Goal: Transaction & Acquisition: Purchase product/service

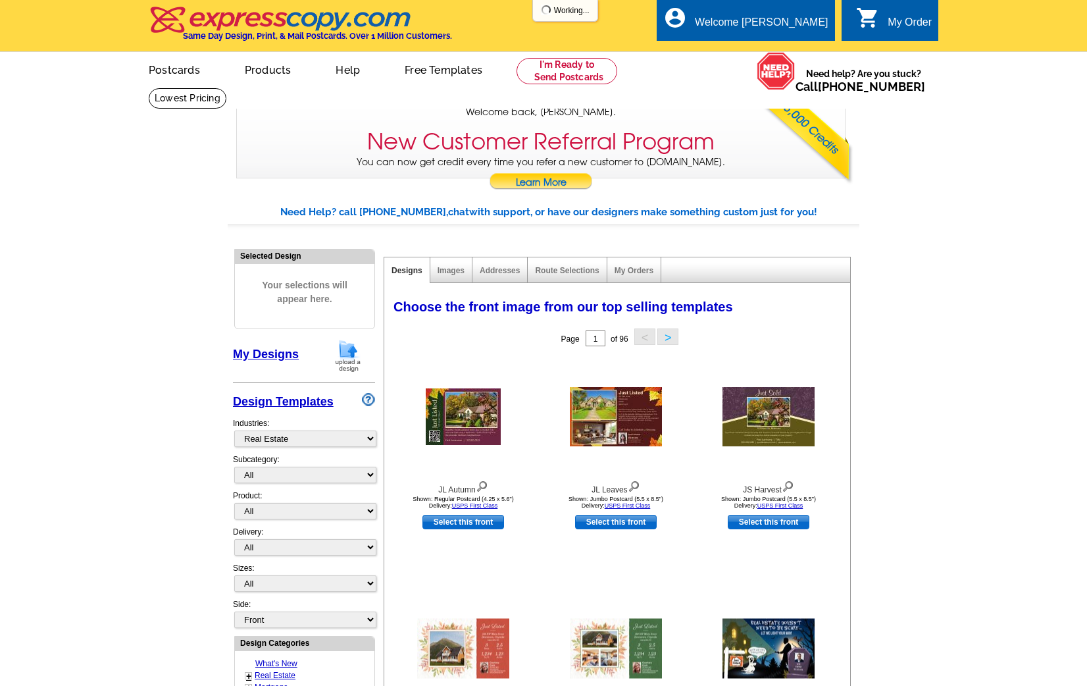
select select "785"
click at [349, 353] on img at bounding box center [348, 356] width 34 height 34
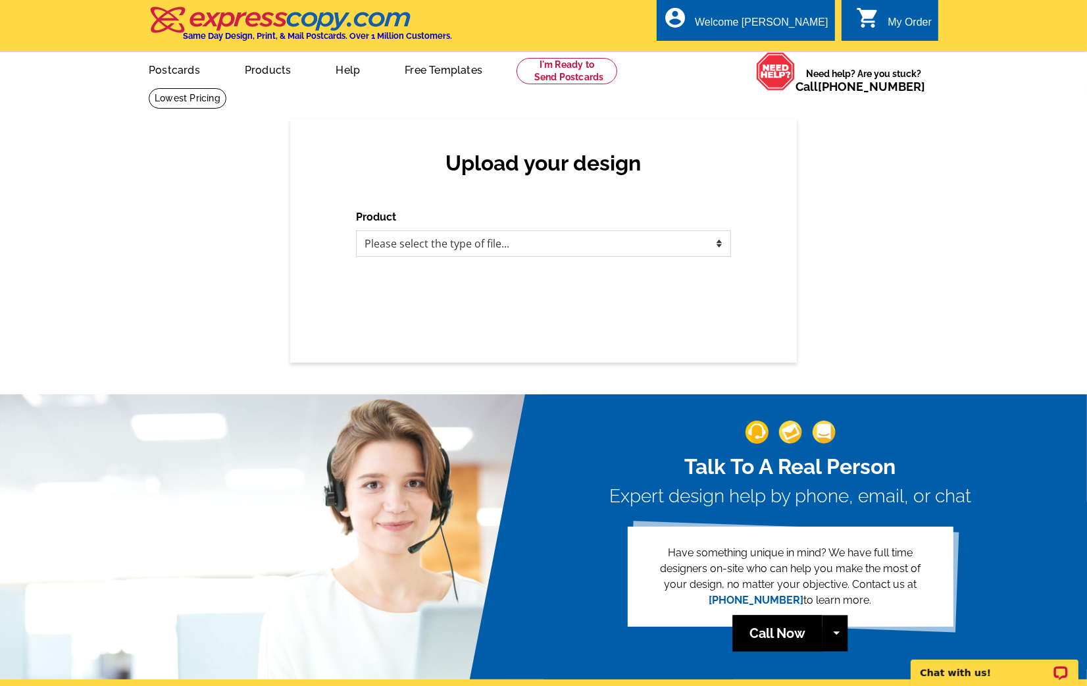
click at [434, 241] on select "Please select the type of file... Postcards Business Cards Letters and flyers G…" at bounding box center [543, 243] width 375 height 26
click at [454, 245] on select "Please select the type of file... Postcards Business Cards Letters and flyers G…" at bounding box center [543, 243] width 375 height 26
select select "1"
click at [356, 230] on select "Please select the type of file... Postcards Business Cards Letters and flyers G…" at bounding box center [543, 243] width 375 height 26
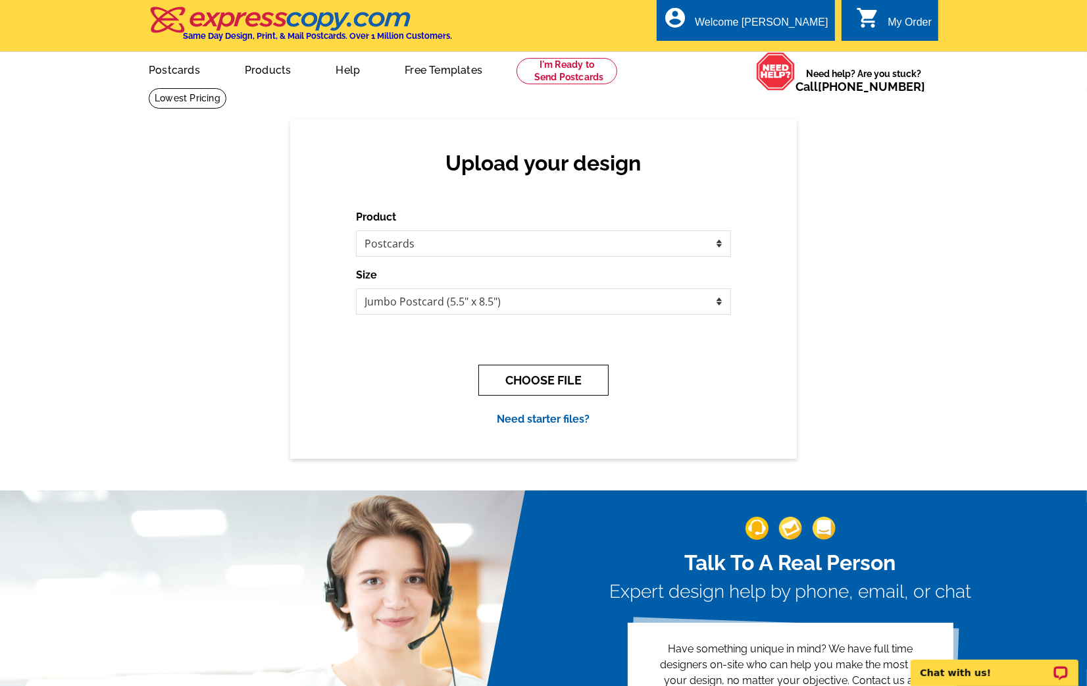
click at [519, 391] on button "CHOOSE FILE" at bounding box center [543, 379] width 130 height 31
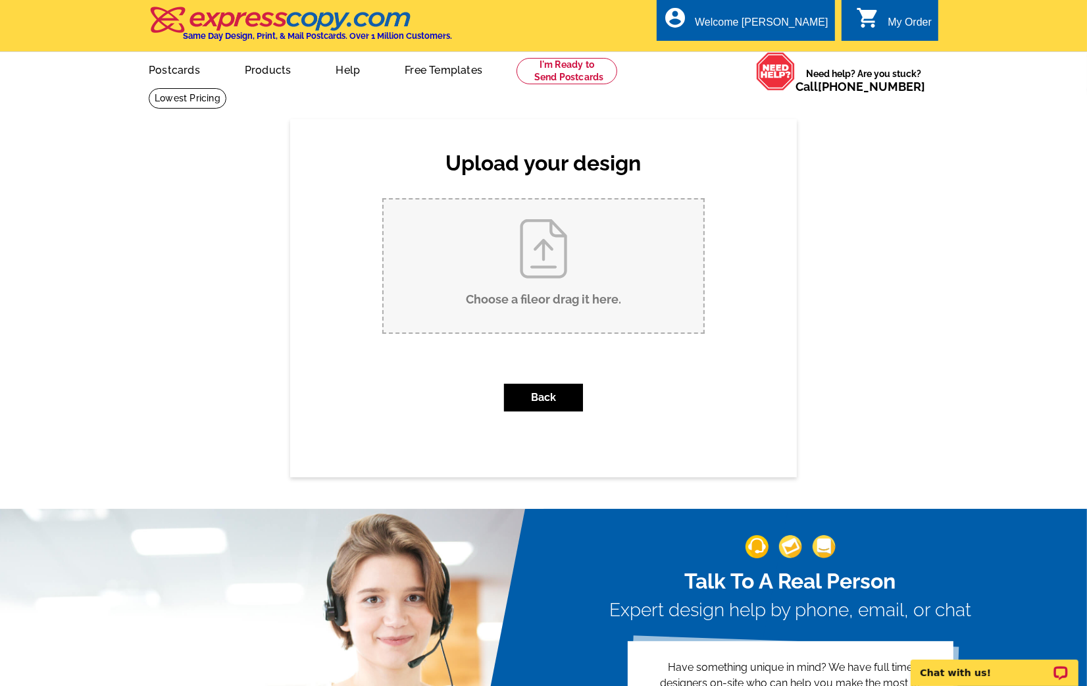
click at [481, 299] on input "Choose a file or drag it here ." at bounding box center [544, 265] width 320 height 133
type input "C:\fakepath\Just Listed Open House PosTcard (1).pdf"
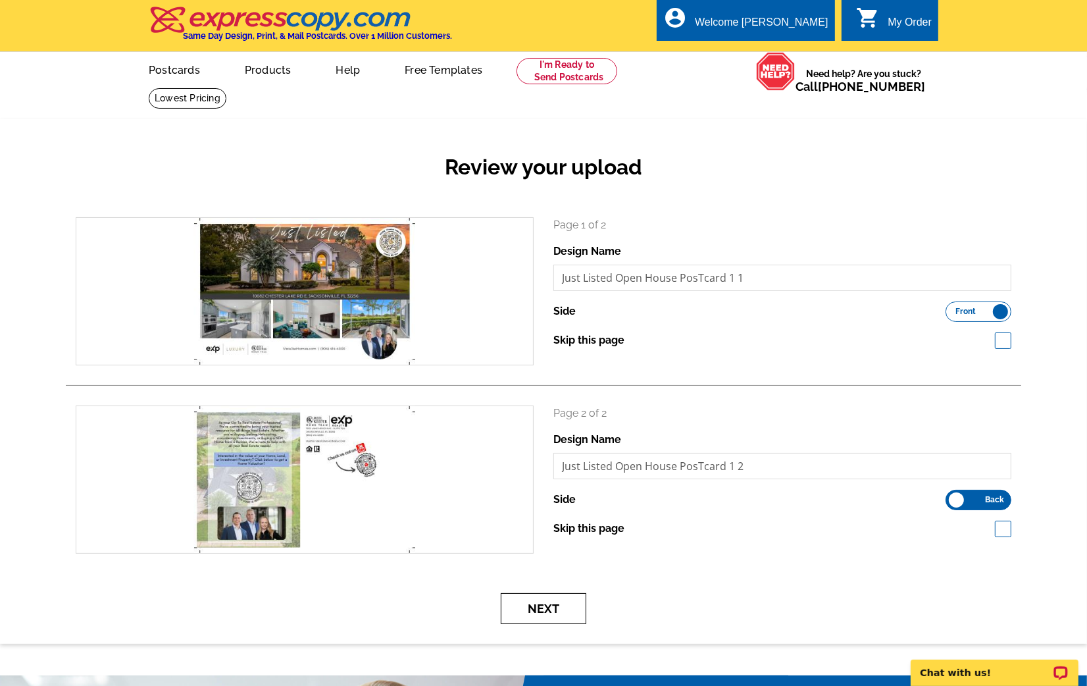
click at [528, 598] on button "Next" at bounding box center [544, 608] width 86 height 31
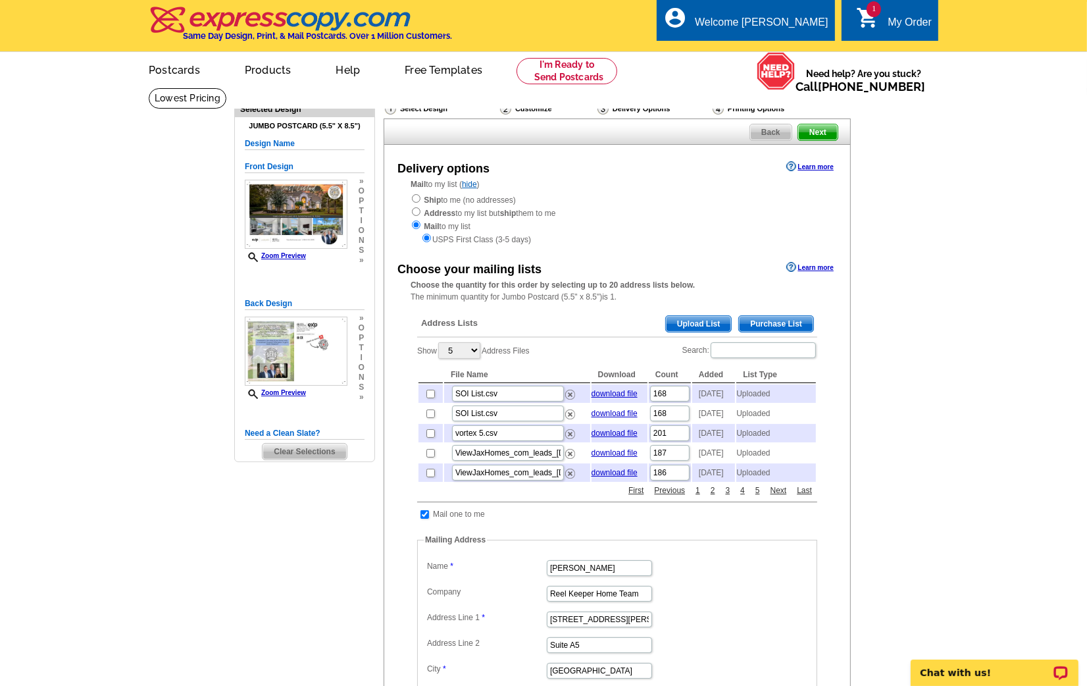
click at [711, 325] on span "Upload List" at bounding box center [698, 324] width 65 height 16
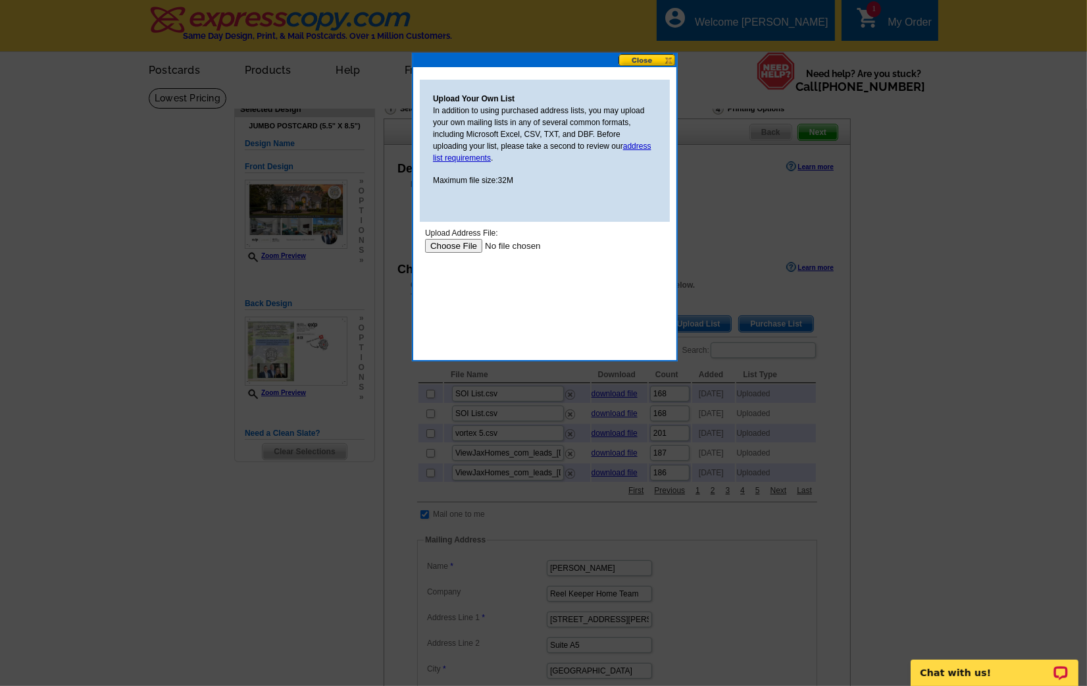
click at [471, 239] on input "file" at bounding box center [507, 245] width 166 height 14
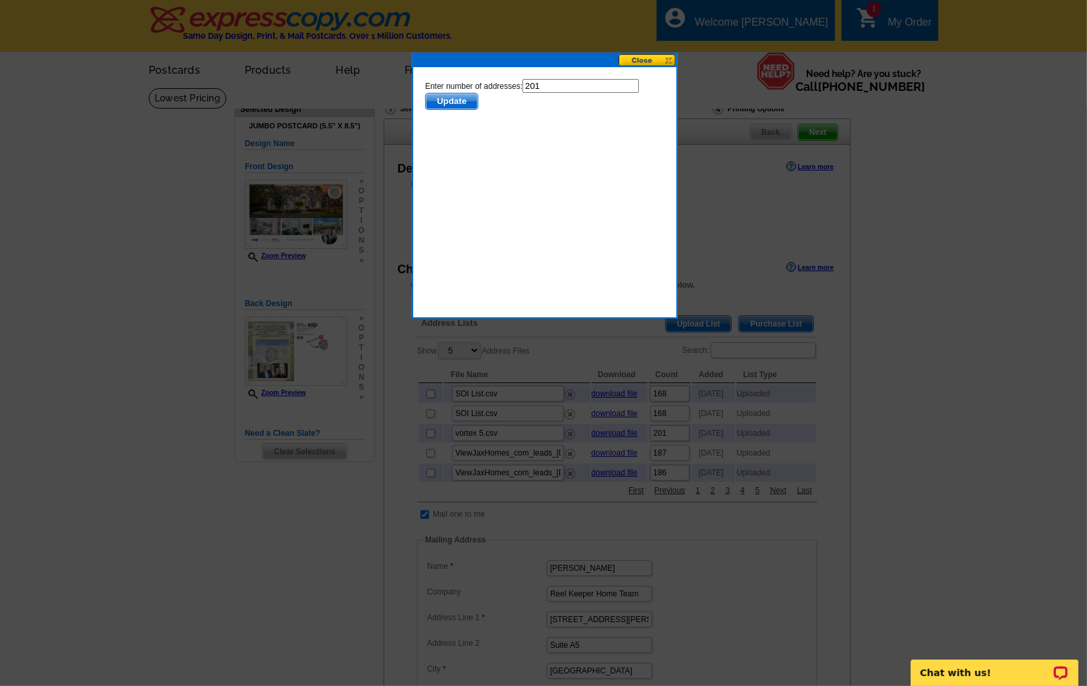
click at [459, 102] on span "Update" at bounding box center [451, 101] width 52 height 16
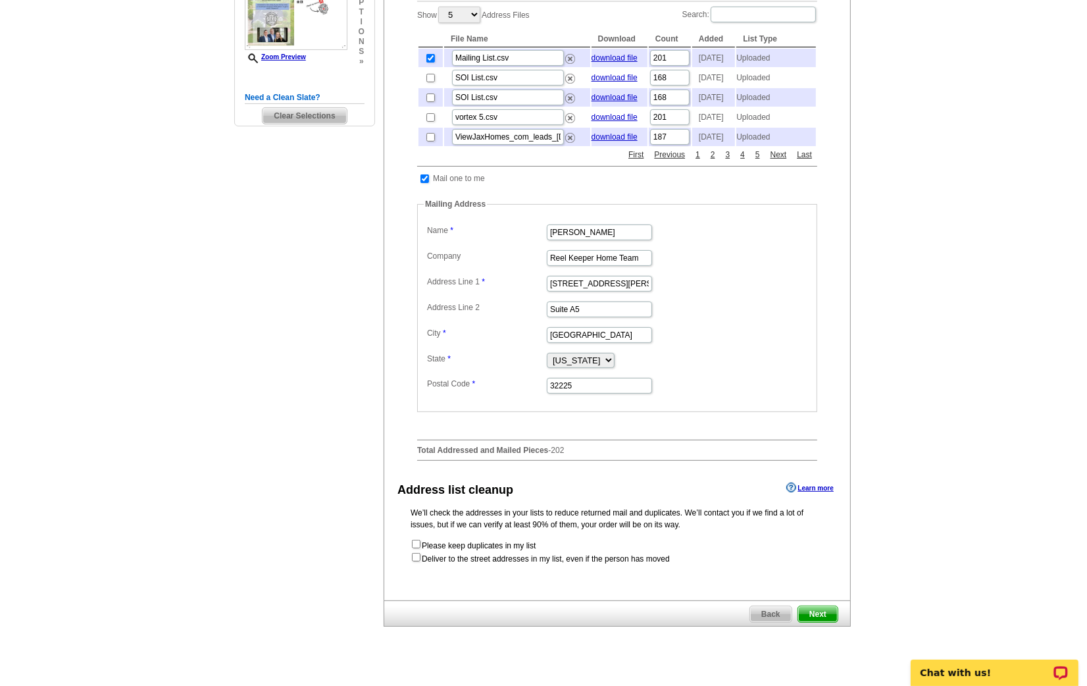
scroll to position [343, 0]
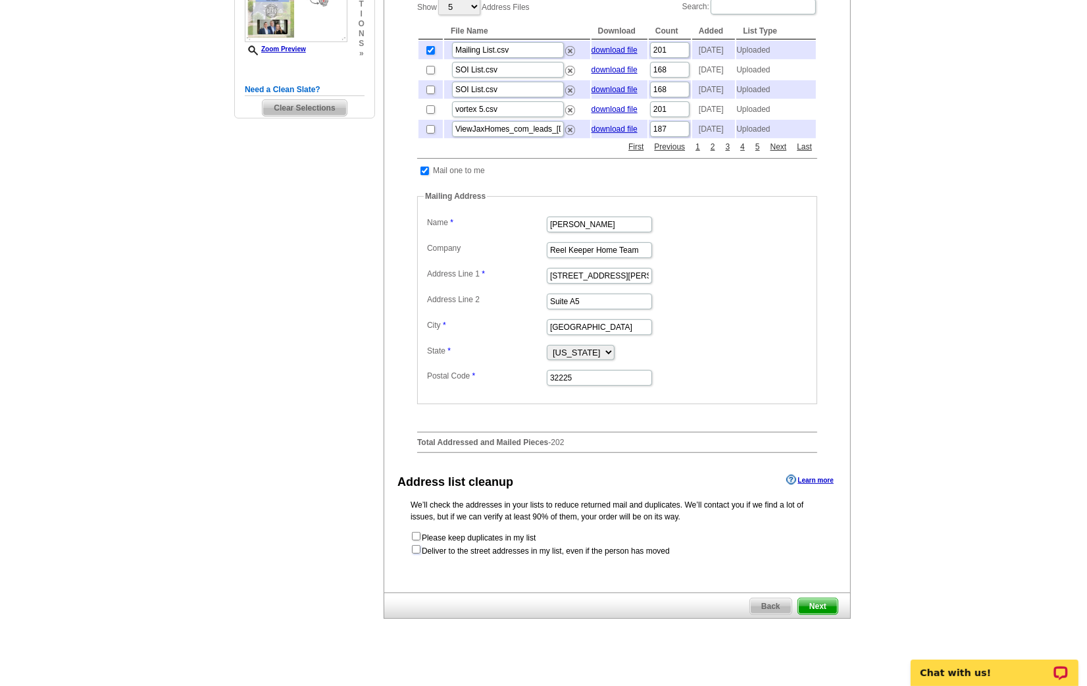
click at [416, 553] on input "checkbox" at bounding box center [416, 549] width 9 height 9
checkbox input "true"
radio input "true"
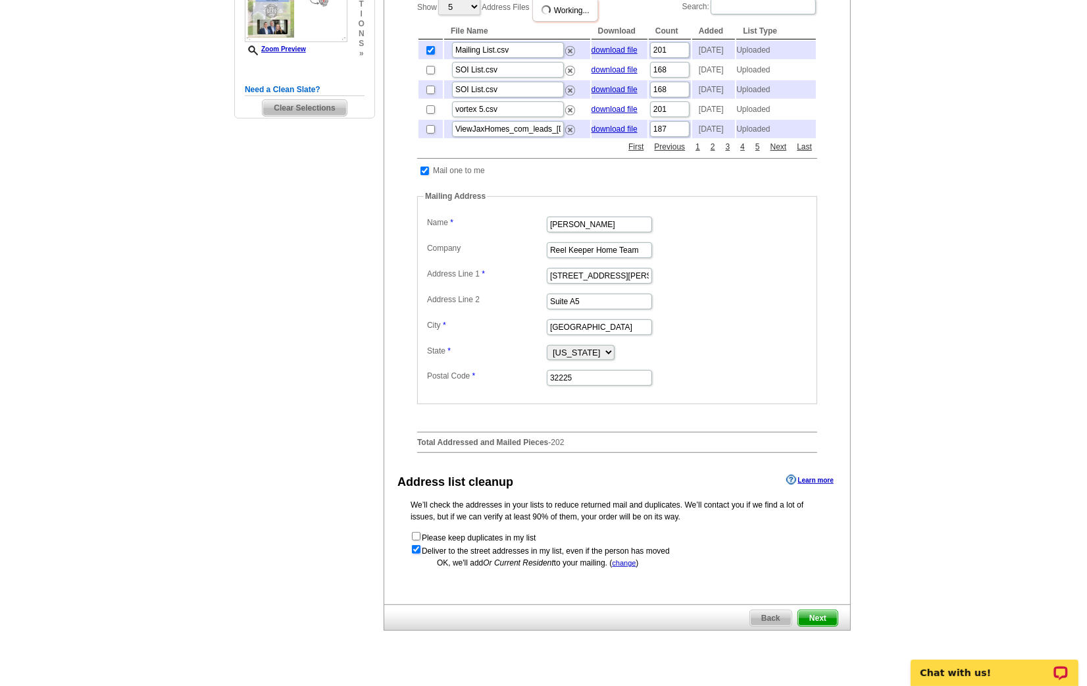
scroll to position [0, 0]
click at [818, 626] on span "Next" at bounding box center [817, 618] width 39 height 16
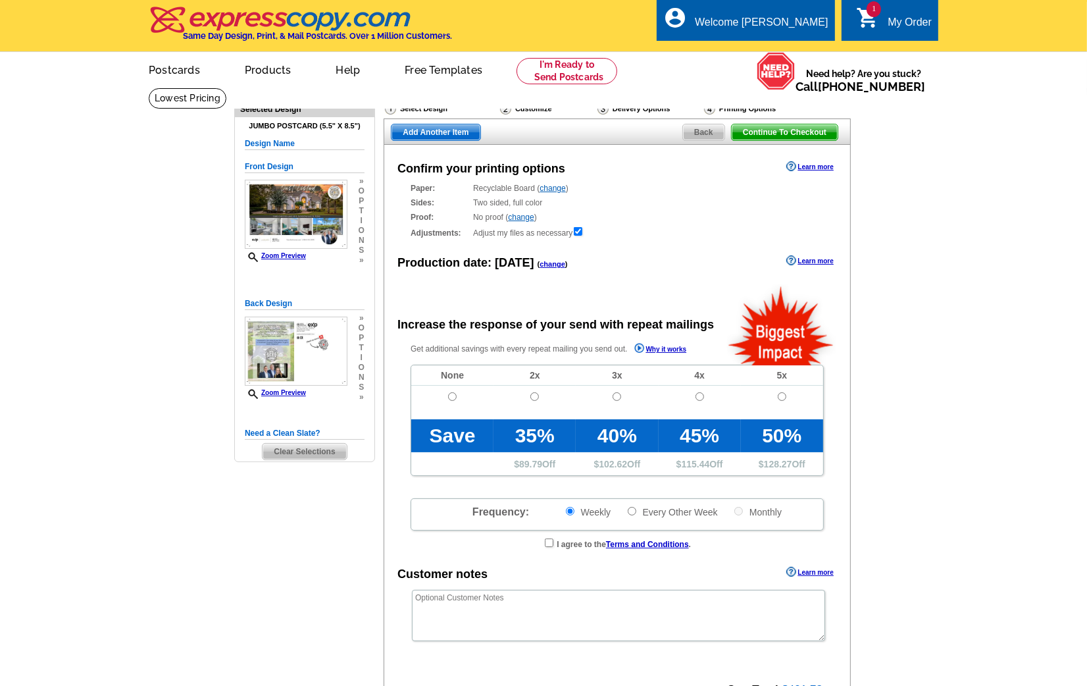
radio input "false"
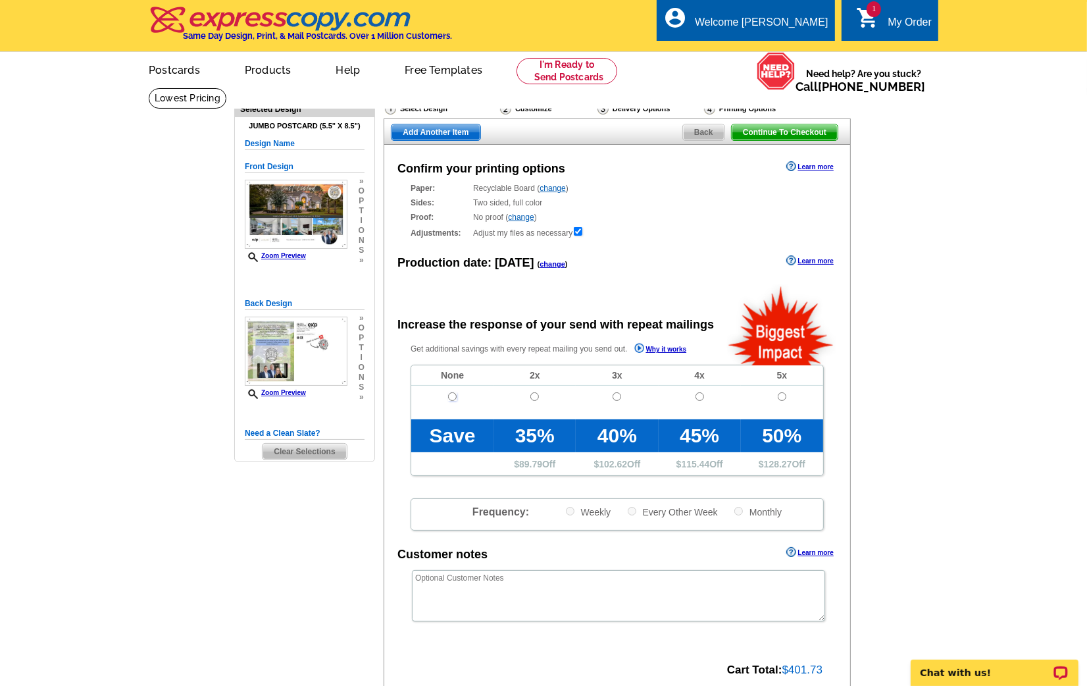
click at [452, 396] on input "radio" at bounding box center [452, 396] width 9 height 9
radio input "true"
click at [803, 134] on span "Continue To Checkout" at bounding box center [785, 132] width 106 height 16
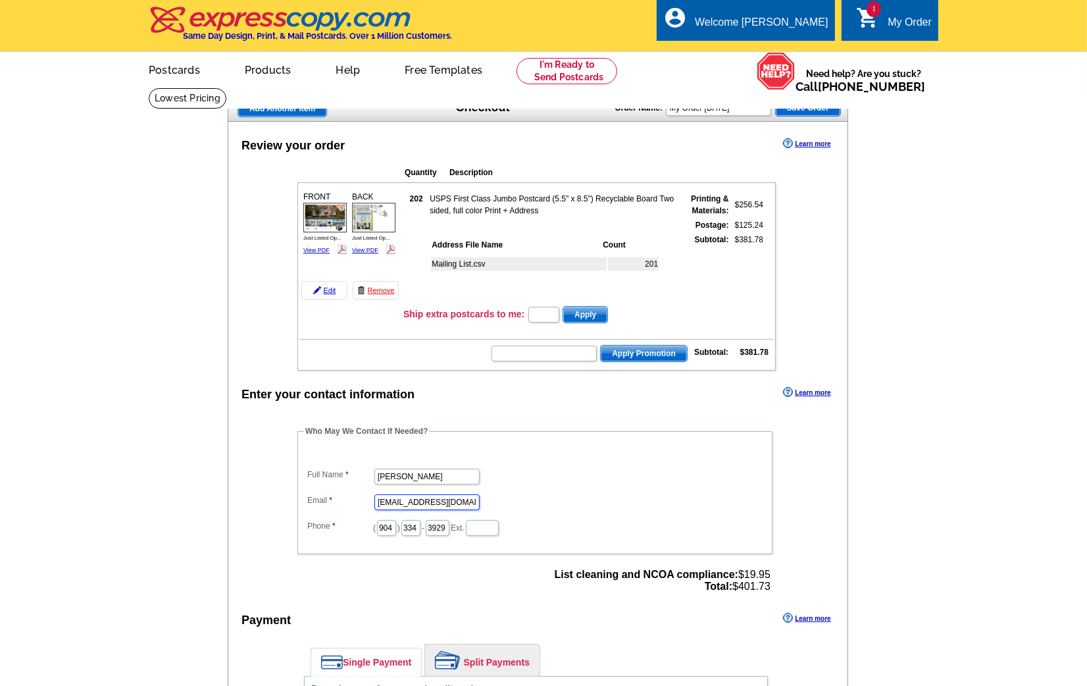
click at [408, 496] on input "[EMAIL_ADDRESS][DOMAIN_NAME]" at bounding box center [426, 502] width 105 height 16
type input "[PERSON_NAME][EMAIL_ADDRESS][DOMAIN_NAME]"
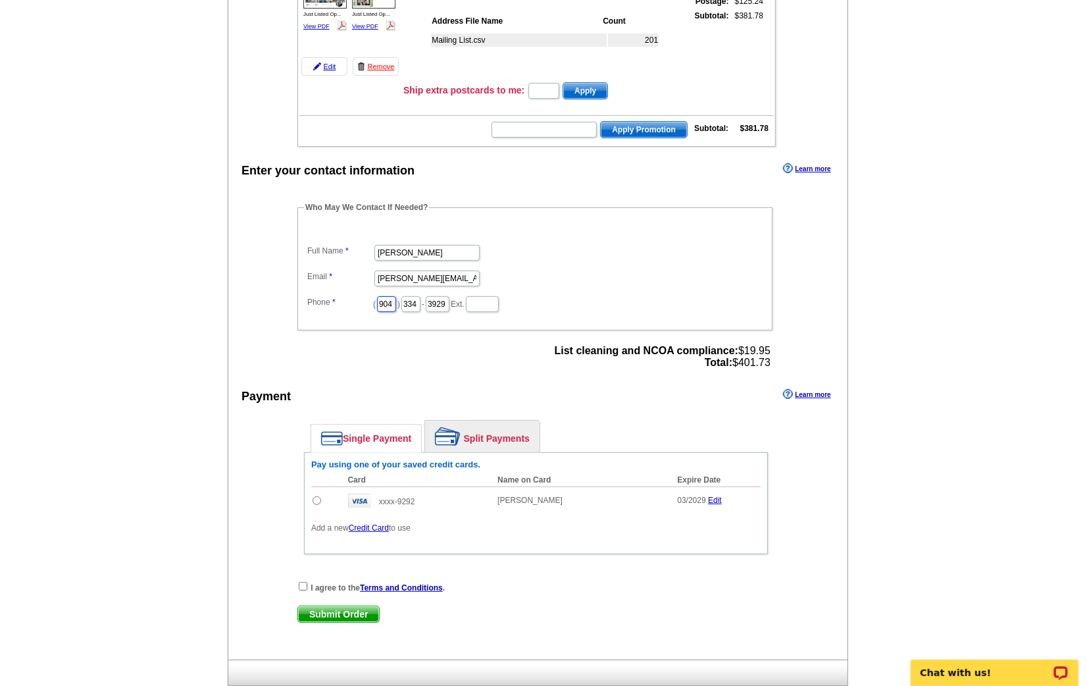
scroll to position [226, 0]
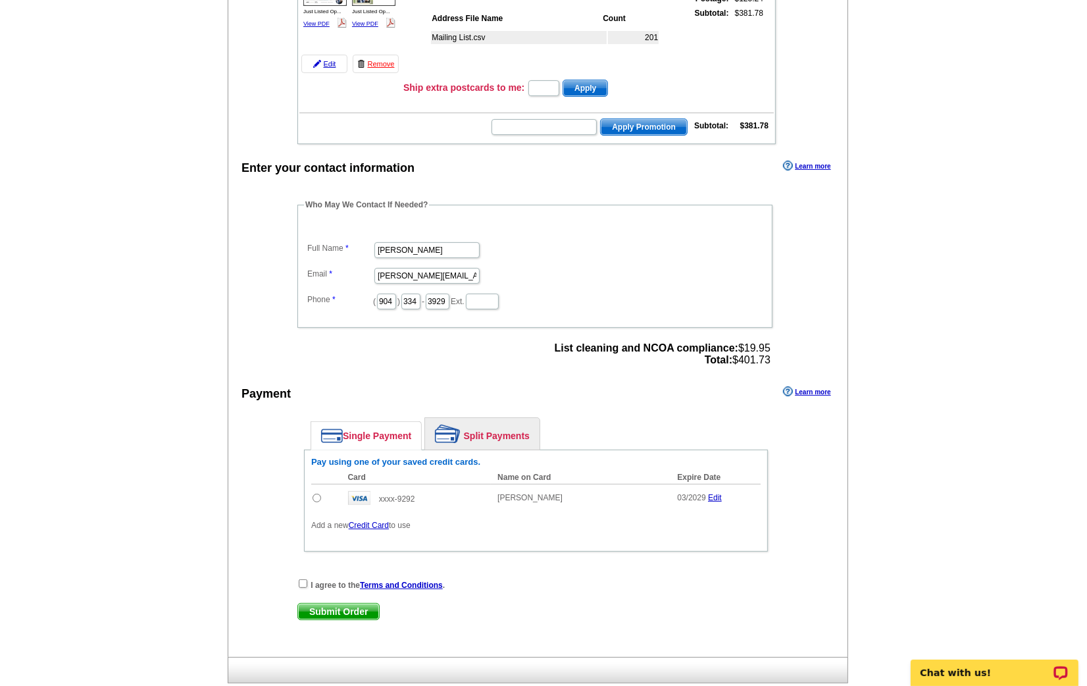
click at [315, 493] on input "radio" at bounding box center [317, 497] width 9 height 9
radio input "true"
click at [300, 579] on input "checkbox" at bounding box center [303, 583] width 9 height 9
checkbox input "true"
click at [330, 605] on span "Submit Order" at bounding box center [338, 611] width 81 height 16
